Goal: Information Seeking & Learning: Learn about a topic

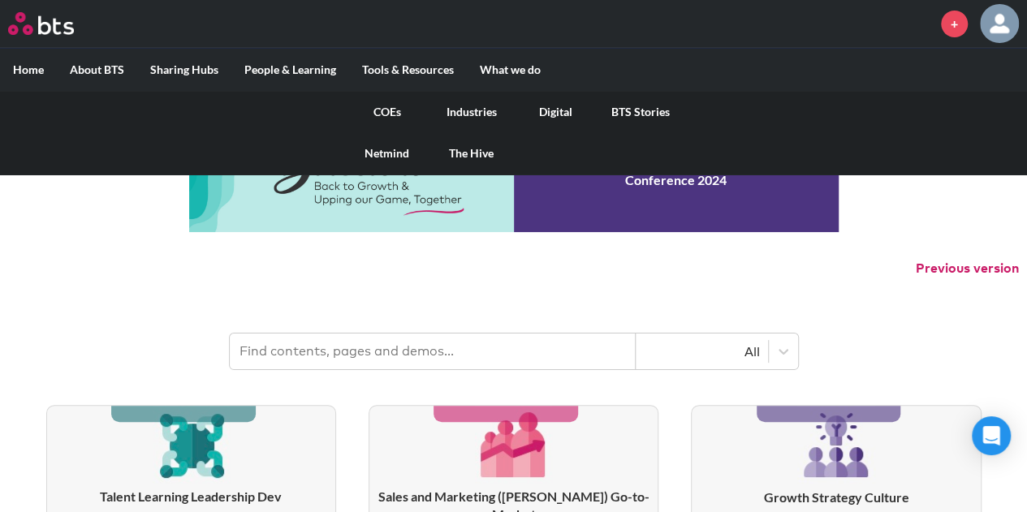
click at [377, 116] on link "COEs" at bounding box center [387, 112] width 84 height 42
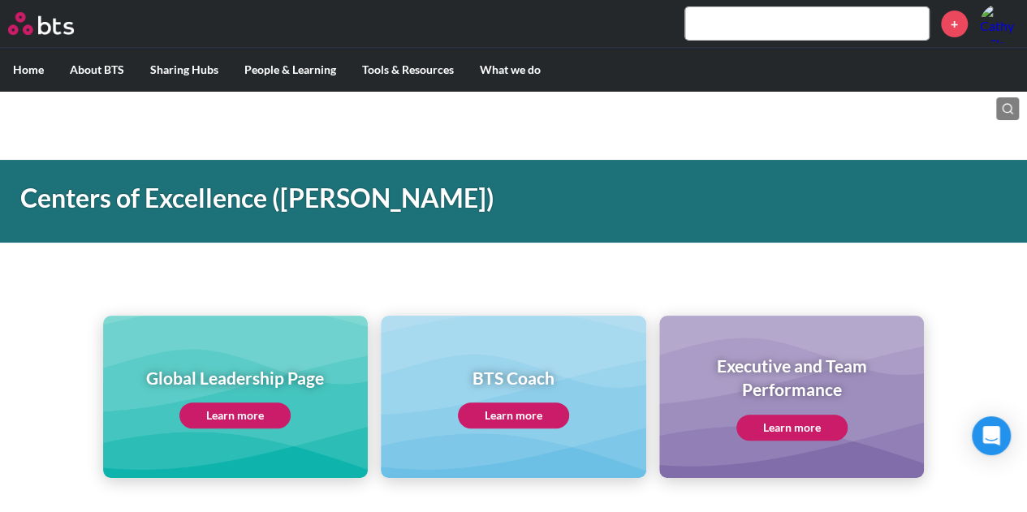
click at [262, 360] on div "Global Leadership Page Learn more" at bounding box center [235, 397] width 265 height 162
click at [229, 408] on link "Learn more" at bounding box center [234, 416] width 111 height 26
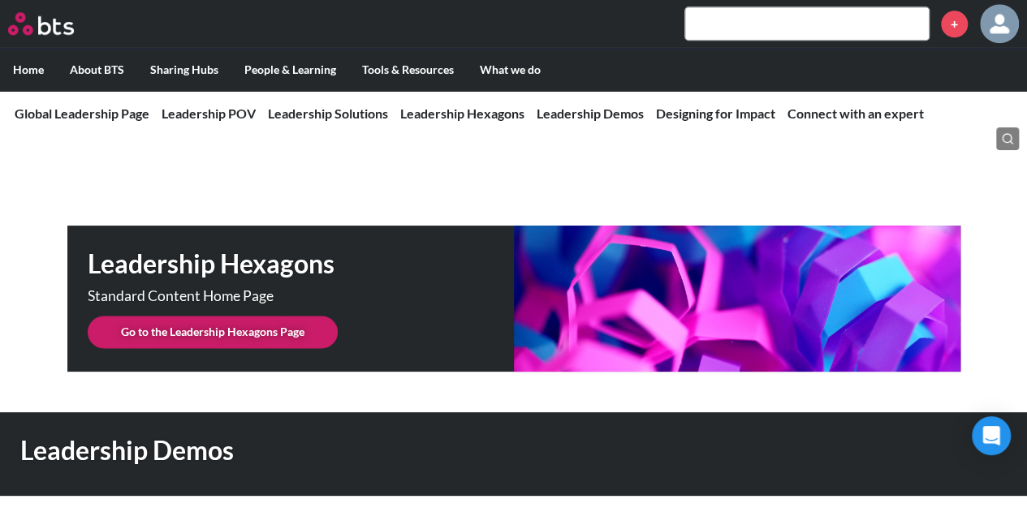
scroll to position [4140, 0]
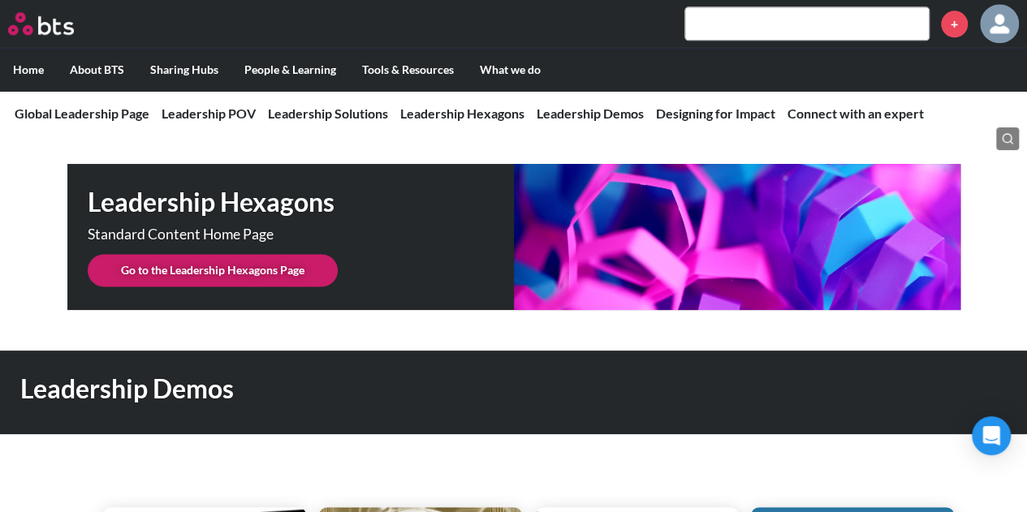
click at [171, 254] on link "Go to the Leadership Hexagons Page" at bounding box center [213, 270] width 250 height 32
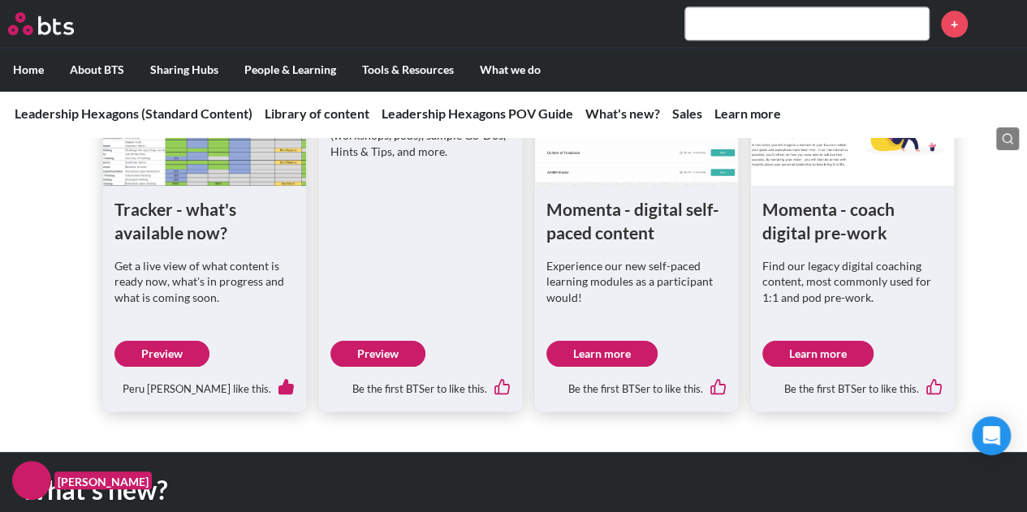
scroll to position [893, 0]
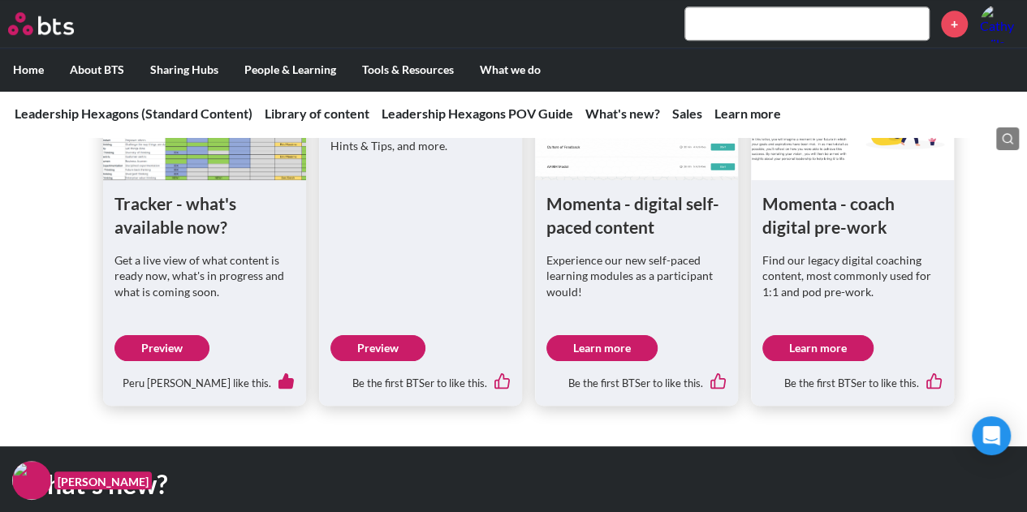
click at [174, 350] on link "Preview" at bounding box center [161, 348] width 95 height 26
